Goal: Task Accomplishment & Management: Manage account settings

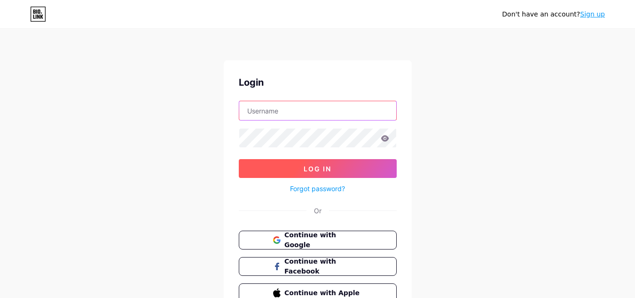
type input "[EMAIL_ADDRESS][DOMAIN_NAME]"
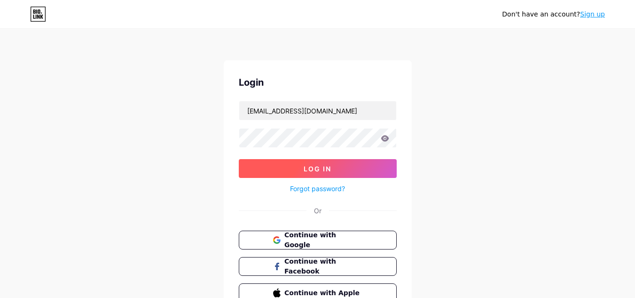
click at [316, 167] on span "Log In" at bounding box center [318, 169] width 28 height 8
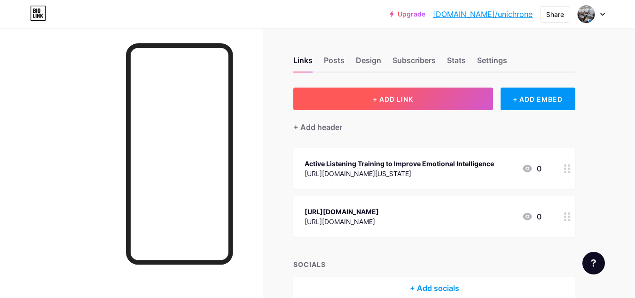
click at [416, 97] on button "+ ADD LINK" at bounding box center [393, 98] width 200 height 23
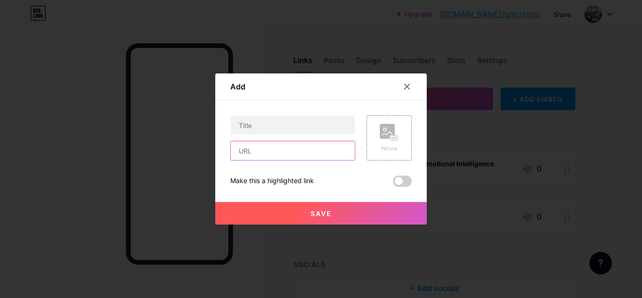
click at [285, 150] on input "text" at bounding box center [293, 150] width 124 height 19
paste input "[URL][DOMAIN_NAME]"
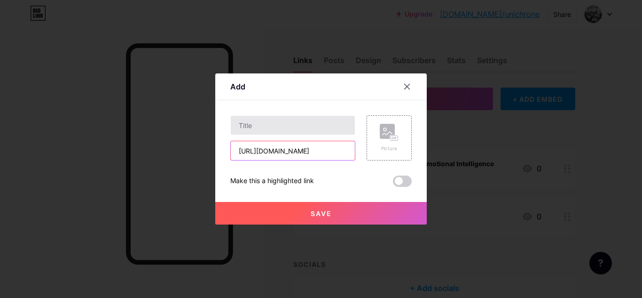
type input "[URL][DOMAIN_NAME]"
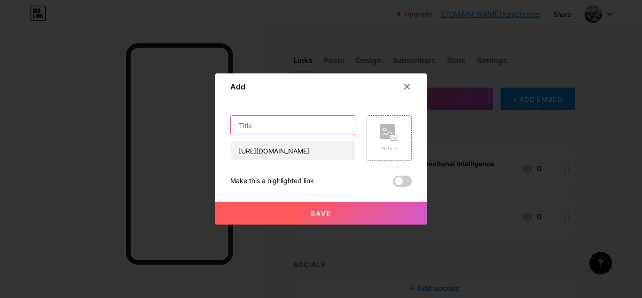
scroll to position [0, 0]
click at [308, 124] on input "text" at bounding box center [293, 125] width 124 height 19
paste input "Active Listening Training: A Key to Effective Conflict Resolution"
type input "Active Listening Training: A Key to Effective Conflict Resolution"
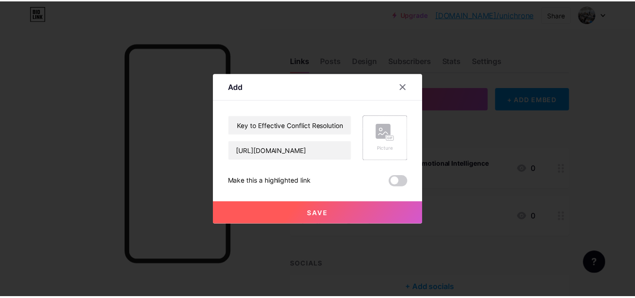
scroll to position [0, 0]
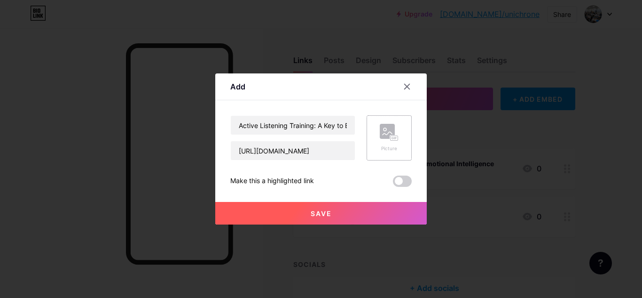
click at [388, 143] on div "Picture" at bounding box center [389, 138] width 19 height 28
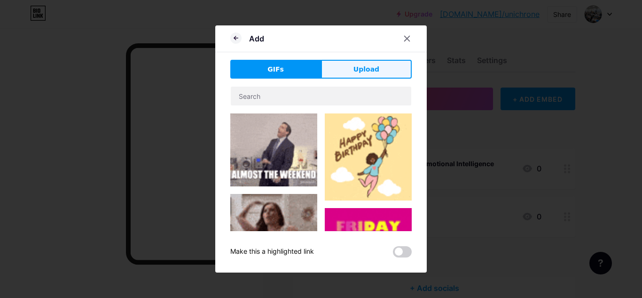
click at [351, 71] on button "Upload" at bounding box center [366, 69] width 91 height 19
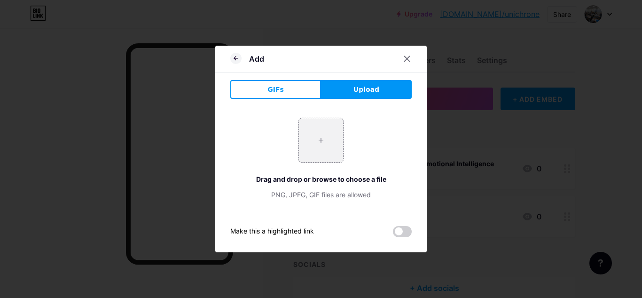
click at [350, 98] on button "Upload" at bounding box center [366, 89] width 91 height 19
click at [333, 133] on input "file" at bounding box center [321, 140] width 44 height 44
type input "C:\fakepath\a-photo-of-a-job-training-session-there-_xy1t7nvRS8CcL6vtIfV0SQ_8i9…"
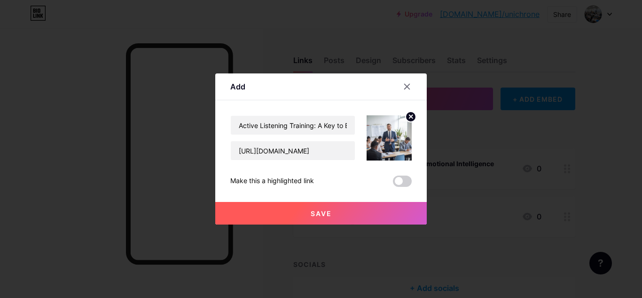
click at [407, 183] on span at bounding box center [402, 180] width 19 height 11
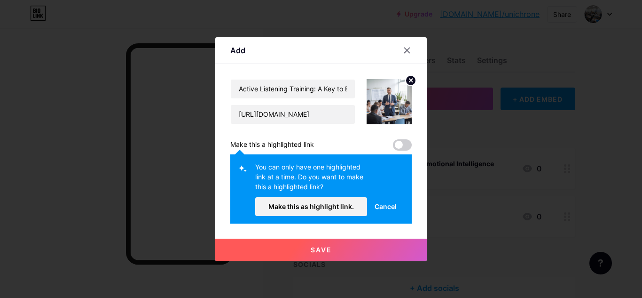
click at [393, 209] on span "Cancel" at bounding box center [386, 206] width 22 height 10
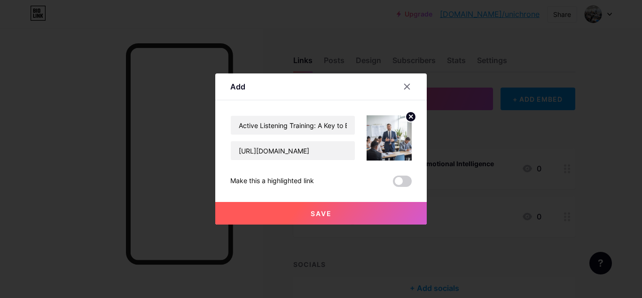
click at [402, 179] on span at bounding box center [402, 180] width 19 height 11
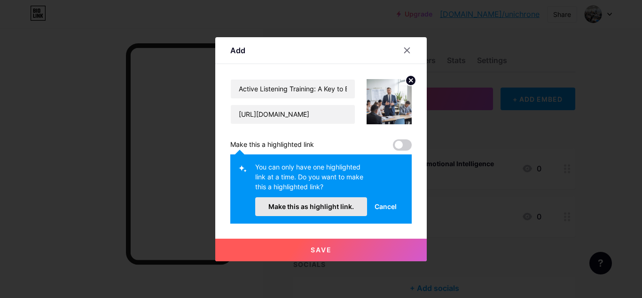
click at [340, 207] on span "Make this as highlight link." at bounding box center [312, 206] width 86 height 8
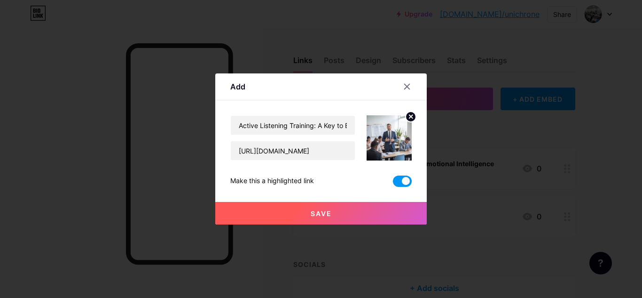
click at [337, 209] on button "Save" at bounding box center [321, 213] width 212 height 23
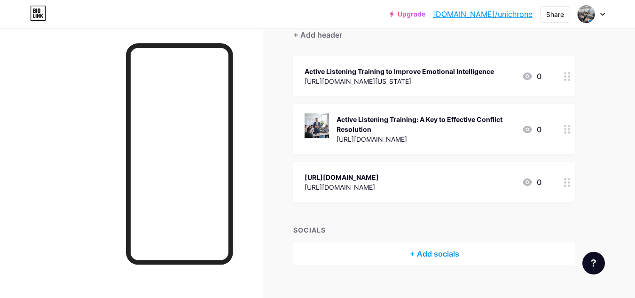
scroll to position [94, 0]
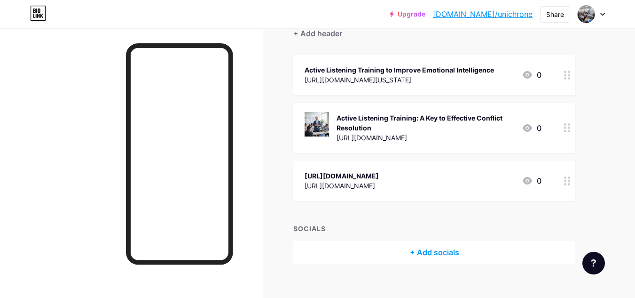
click at [523, 129] on icon at bounding box center [527, 127] width 11 height 11
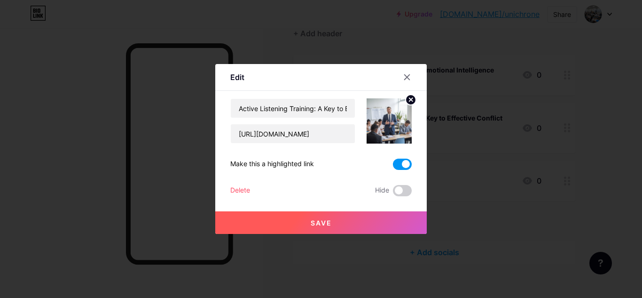
click at [331, 216] on button "Save" at bounding box center [321, 222] width 212 height 23
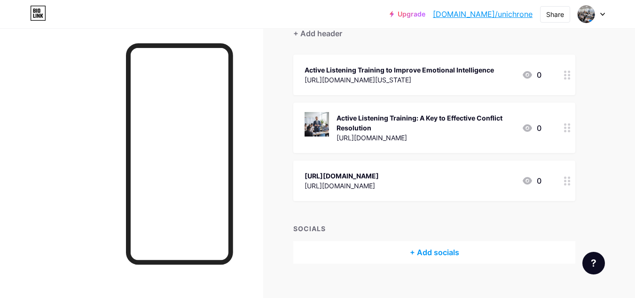
click at [483, 13] on link "[DOMAIN_NAME]/unichrone" at bounding box center [483, 13] width 100 height 11
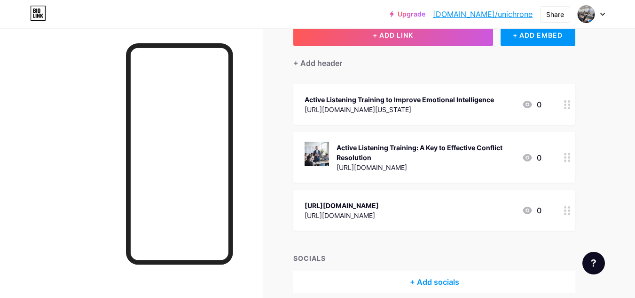
scroll to position [63, 0]
click at [567, 154] on icon at bounding box center [567, 157] width 7 height 9
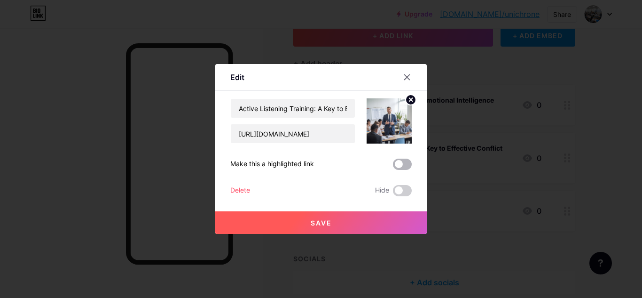
click at [405, 163] on span at bounding box center [402, 163] width 19 height 11
click at [393, 166] on input "checkbox" at bounding box center [393, 166] width 0 height 0
click at [340, 216] on button "Save" at bounding box center [321, 222] width 212 height 23
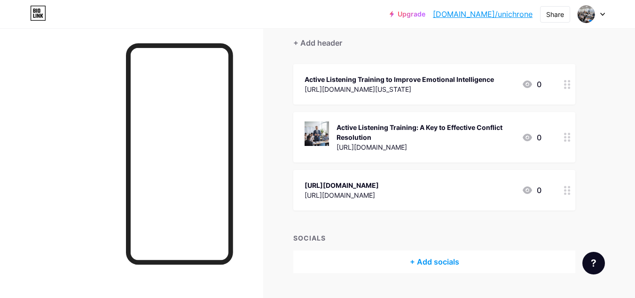
scroll to position [83, 0]
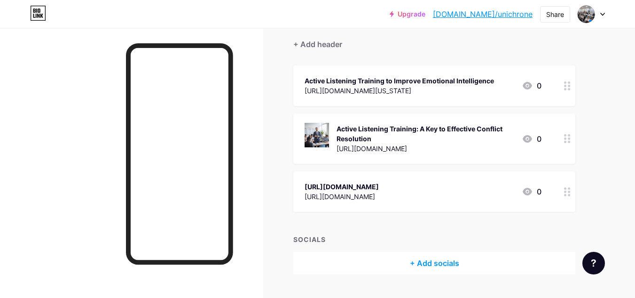
drag, startPoint x: 489, startPoint y: 146, endPoint x: 245, endPoint y: 109, distance: 246.9
click at [245, 109] on div at bounding box center [131, 177] width 263 height 298
drag, startPoint x: 642, startPoint y: 148, endPoint x: 401, endPoint y: 286, distance: 278.1
click at [401, 286] on div "Links Posts Design Subscribers Stats Settings + ADD LINK + ADD EMBED + Add head…" at bounding box center [307, 133] width 615 height 376
click at [577, 13] on div "Upgrade [DOMAIN_NAME]/unichr... [DOMAIN_NAME]/unichrone Share Switch accounts a…" at bounding box center [497, 14] width 215 height 17
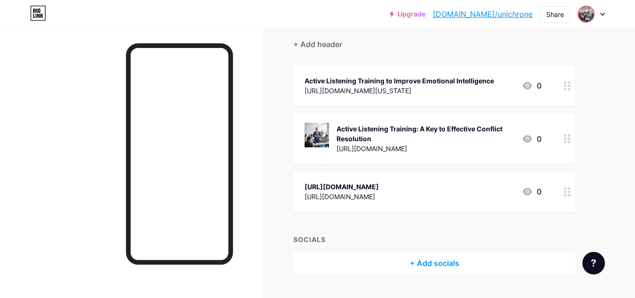
click at [581, 15] on img at bounding box center [586, 14] width 15 height 15
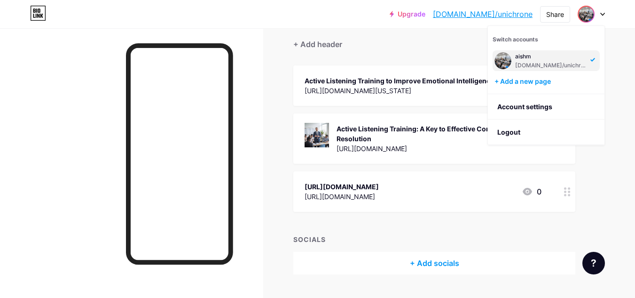
click at [539, 58] on div "aishm" at bounding box center [551, 57] width 72 height 8
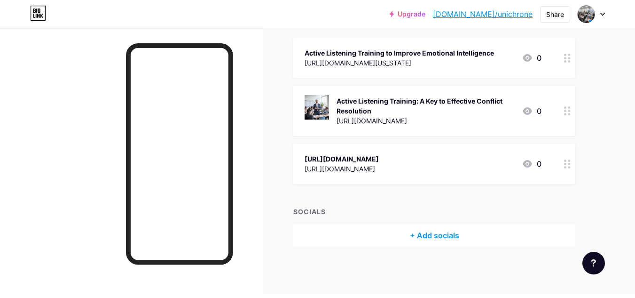
scroll to position [106, 0]
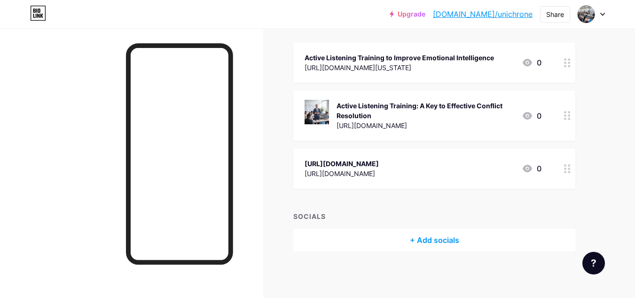
click at [537, 115] on div "0" at bounding box center [532, 115] width 20 height 11
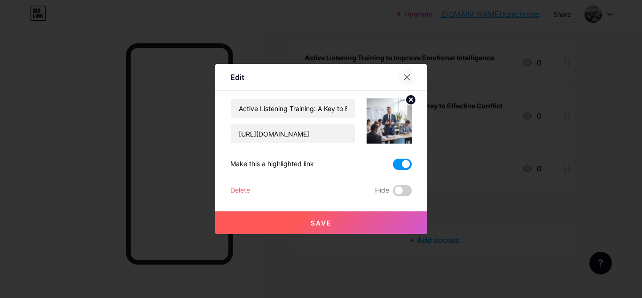
click at [410, 80] on icon at bounding box center [407, 77] width 8 height 8
